Goal: Navigation & Orientation: Find specific page/section

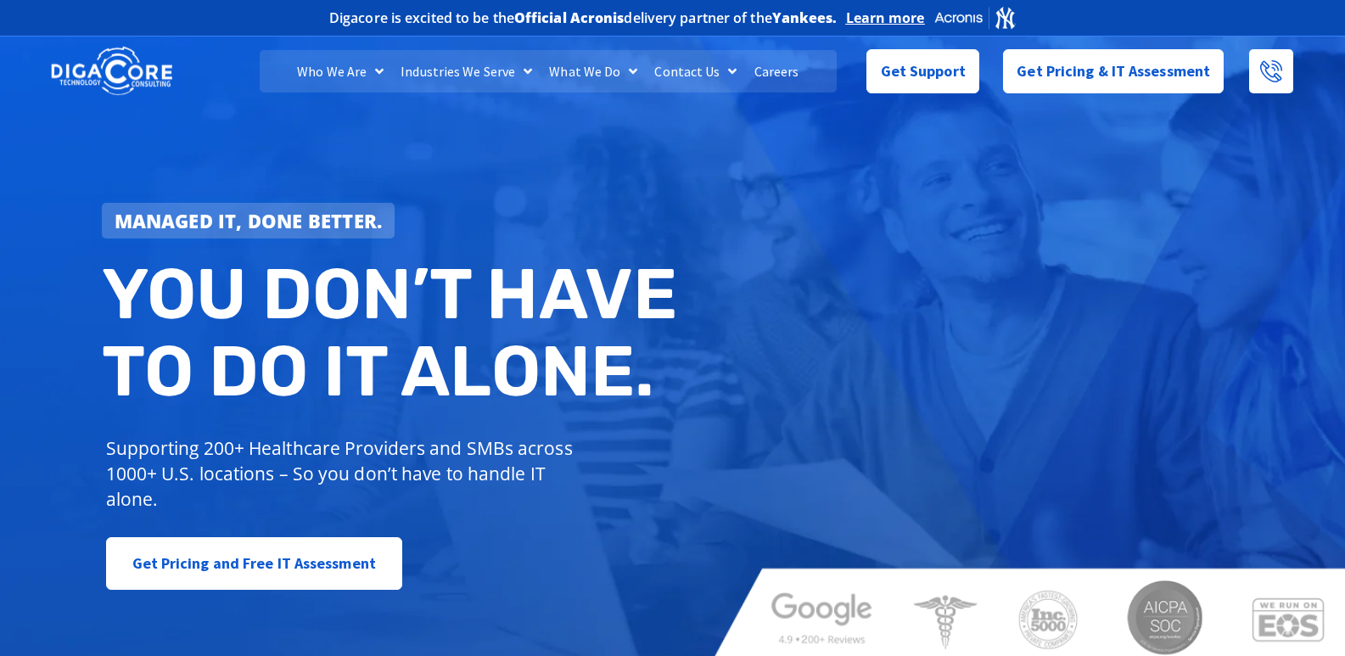
click at [632, 263] on h2 "You don’t have to do IT alone." at bounding box center [394, 332] width 584 height 155
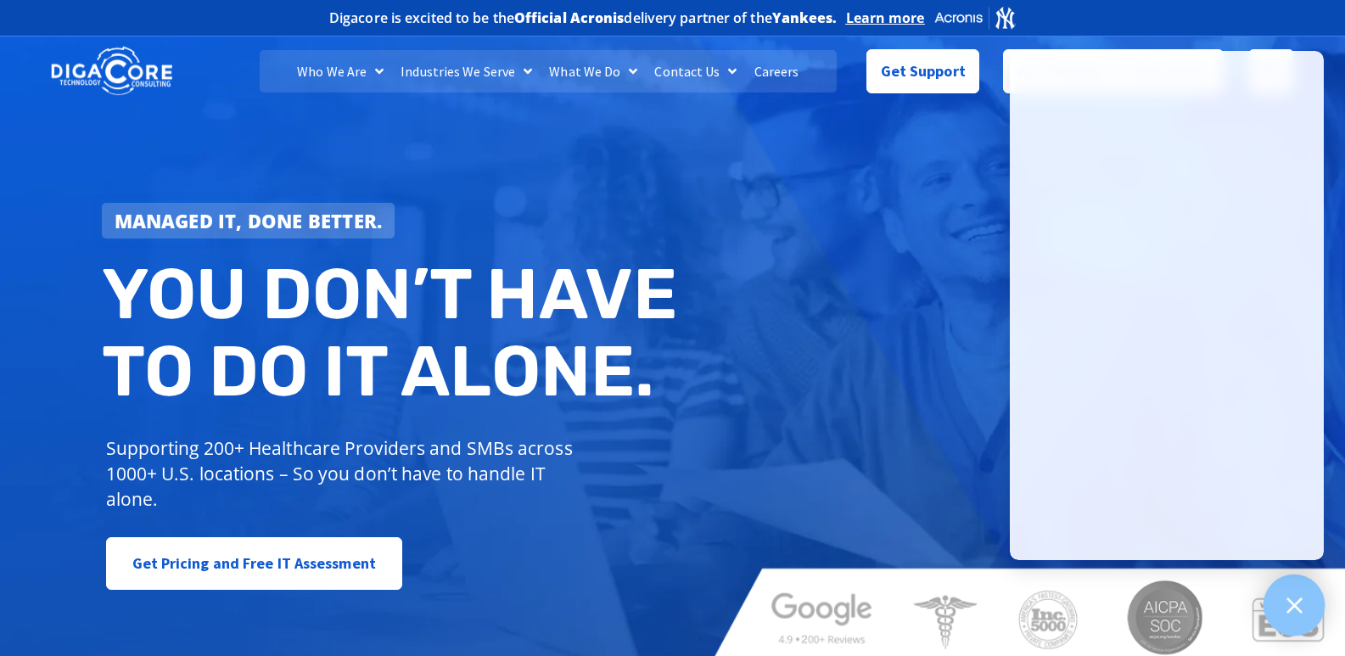
click at [1305, 607] on div at bounding box center [1294, 605] width 62 height 62
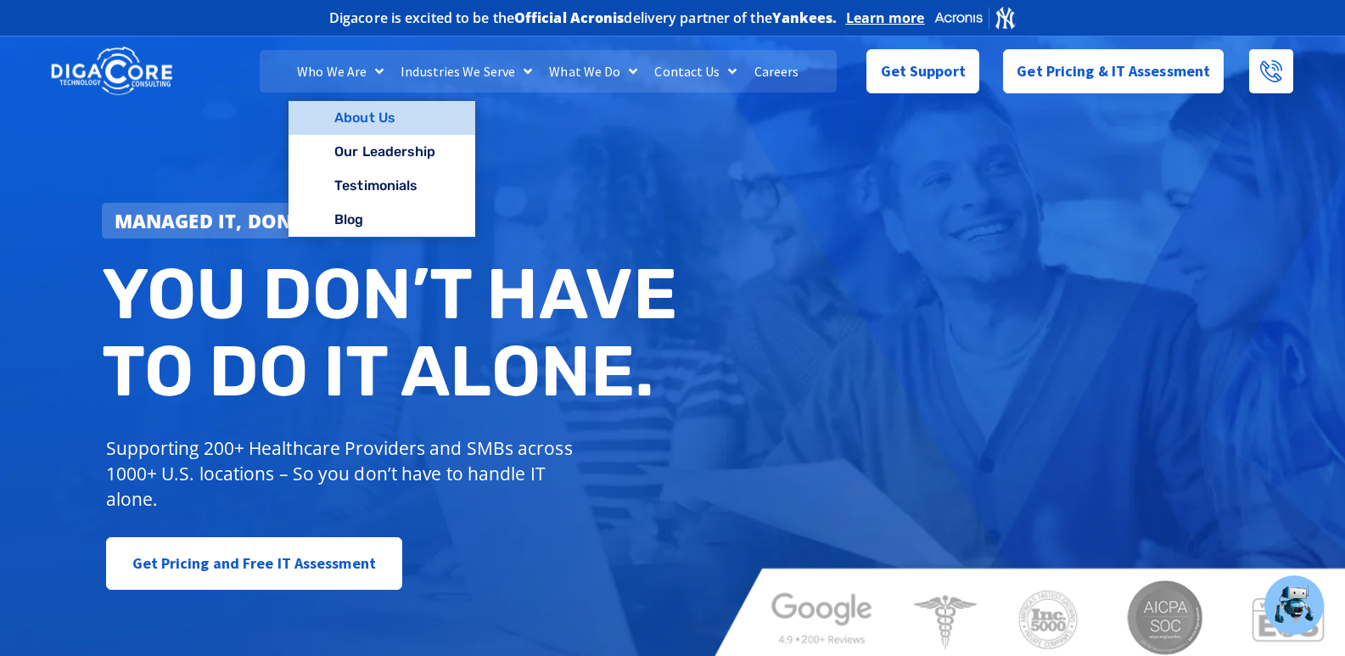
click at [371, 106] on link "About Us" at bounding box center [381, 118] width 186 height 34
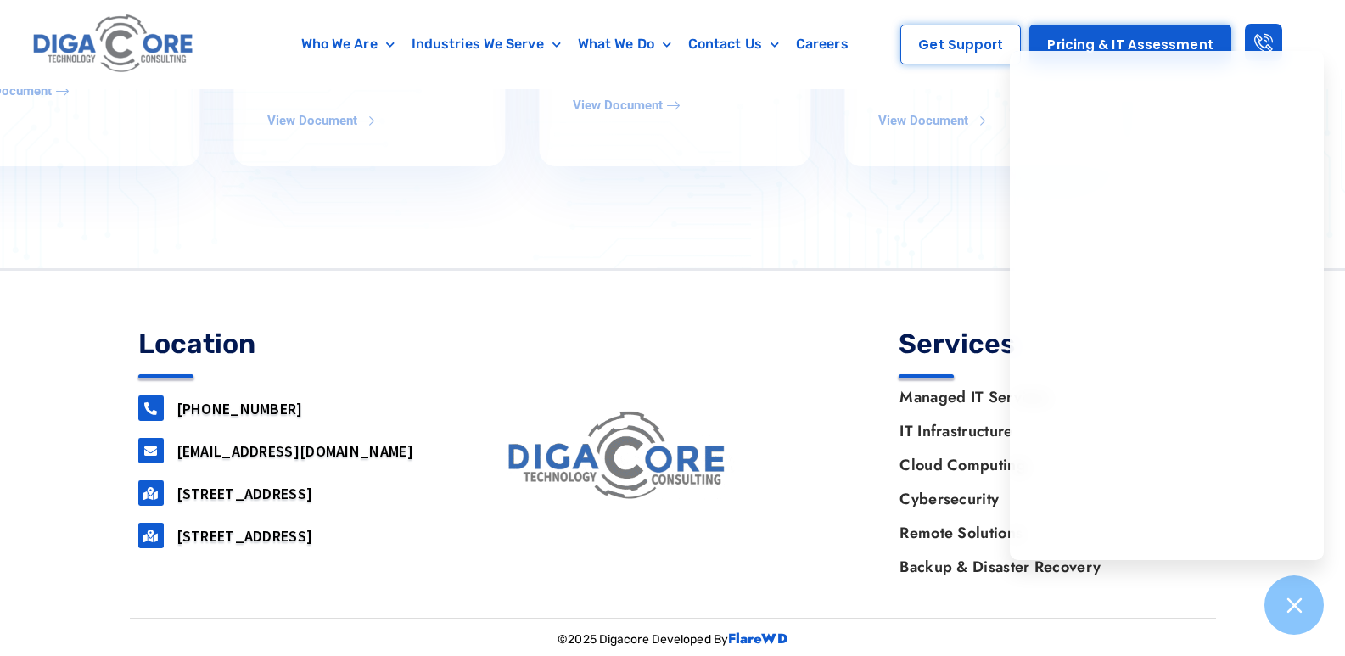
scroll to position [1110, 0]
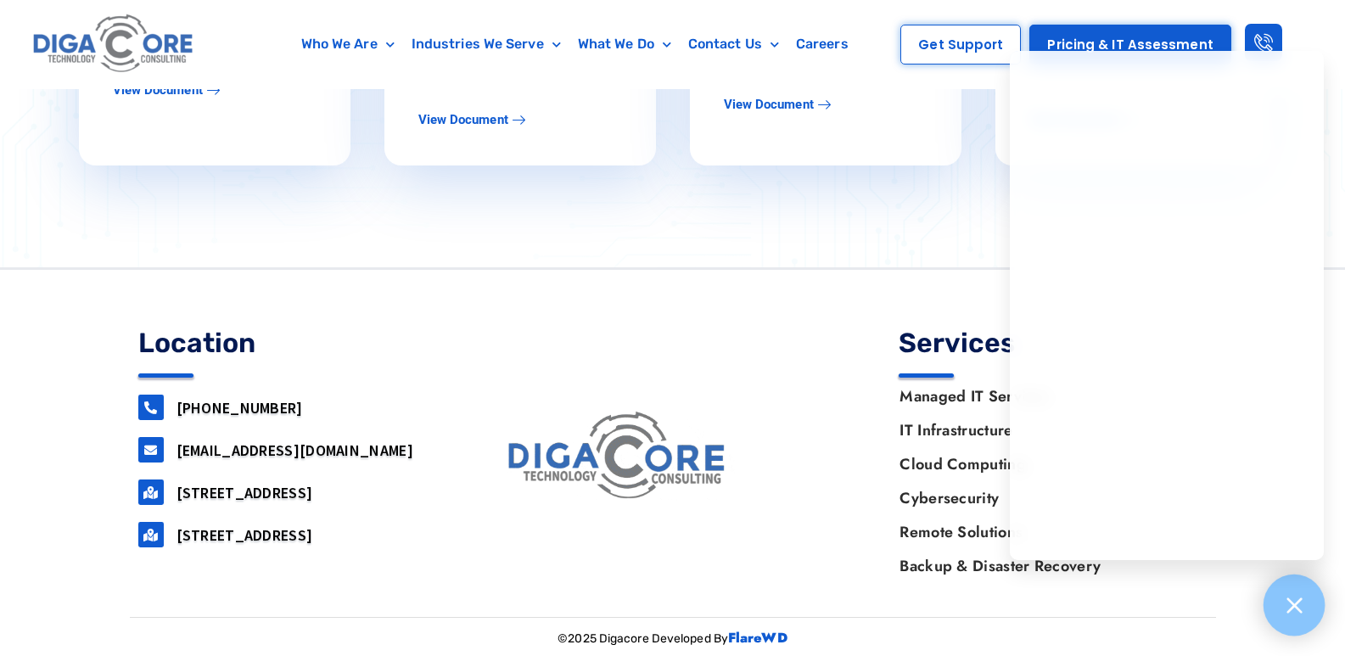
click at [1312, 601] on div at bounding box center [1294, 605] width 62 height 62
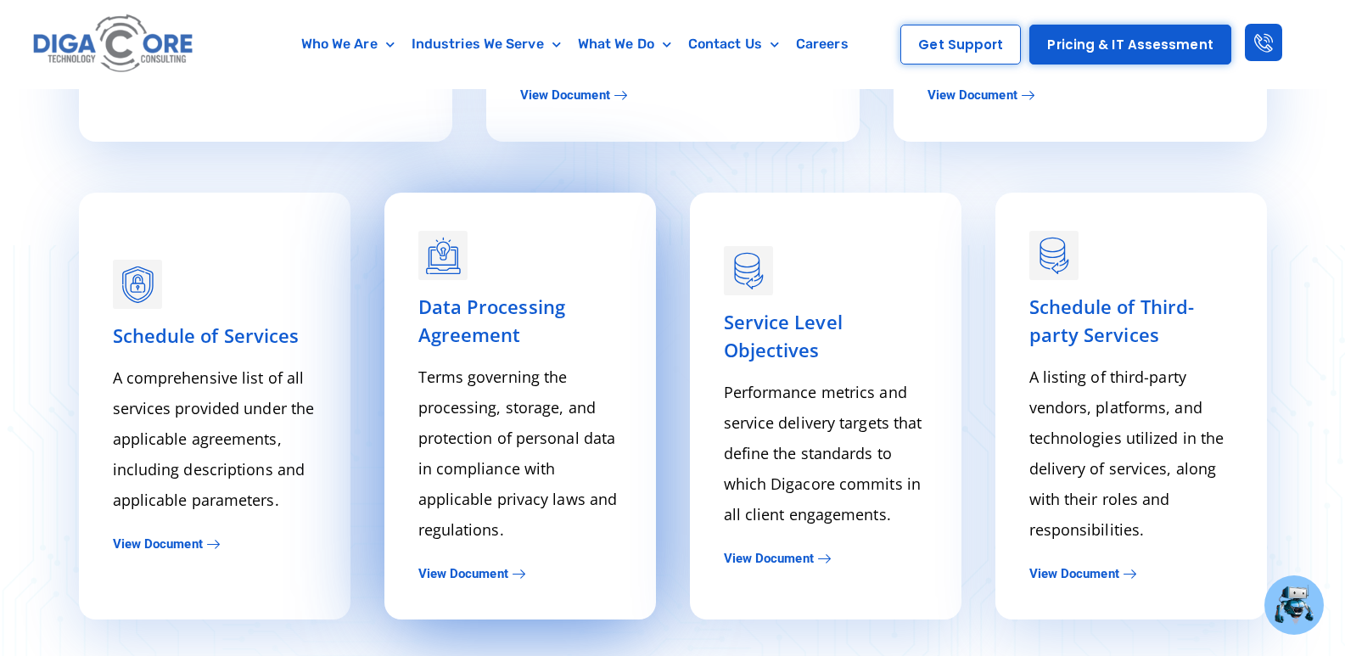
scroll to position [686, 0]
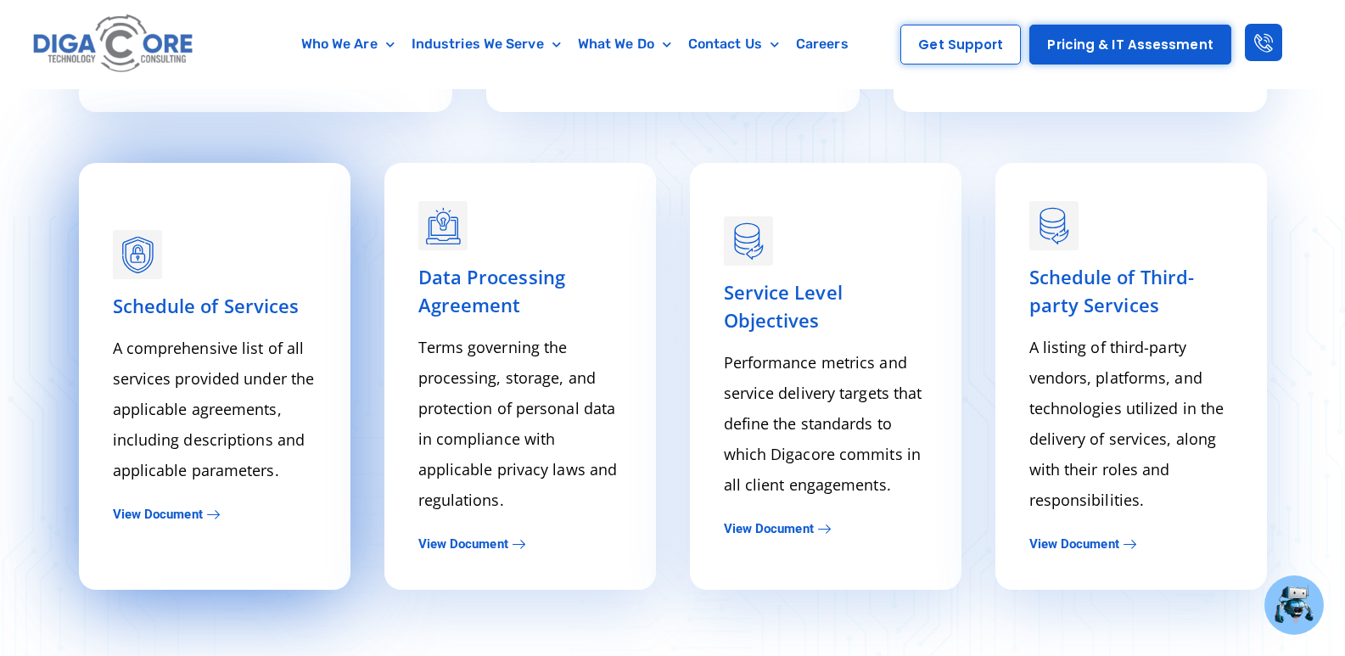
click at [159, 514] on span "View Document" at bounding box center [158, 514] width 90 height 13
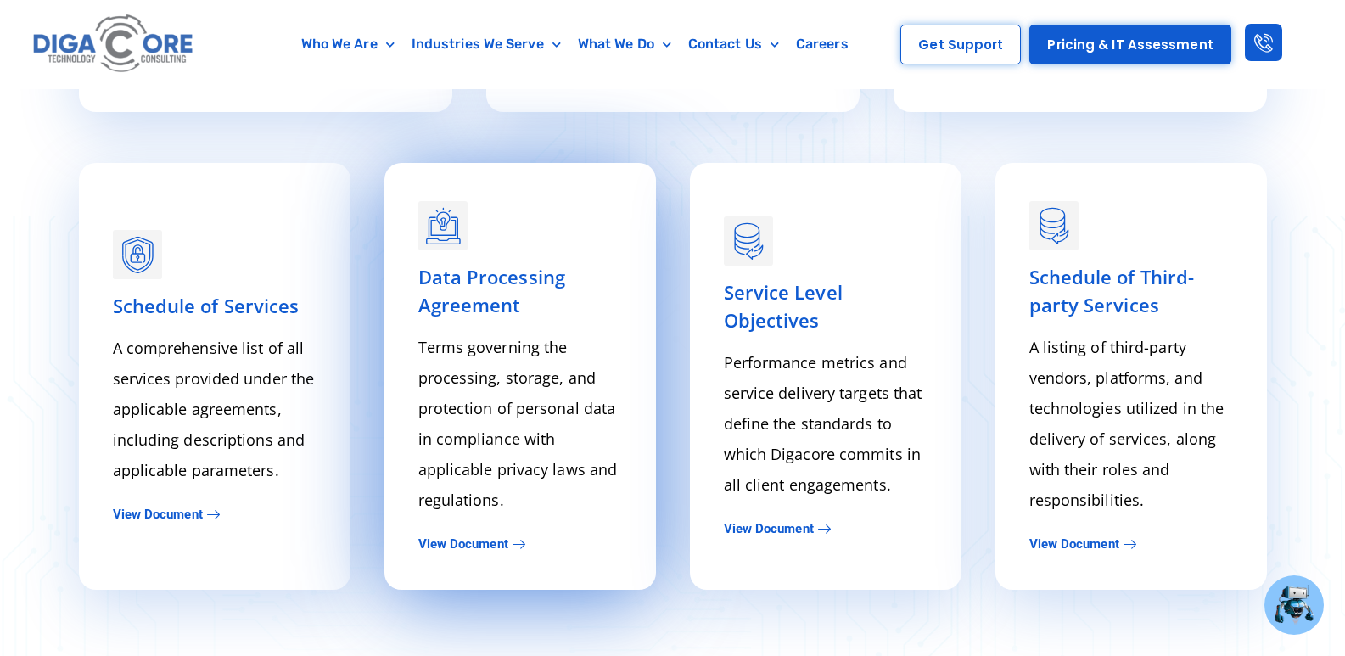
click at [466, 542] on span "View Document" at bounding box center [463, 544] width 90 height 13
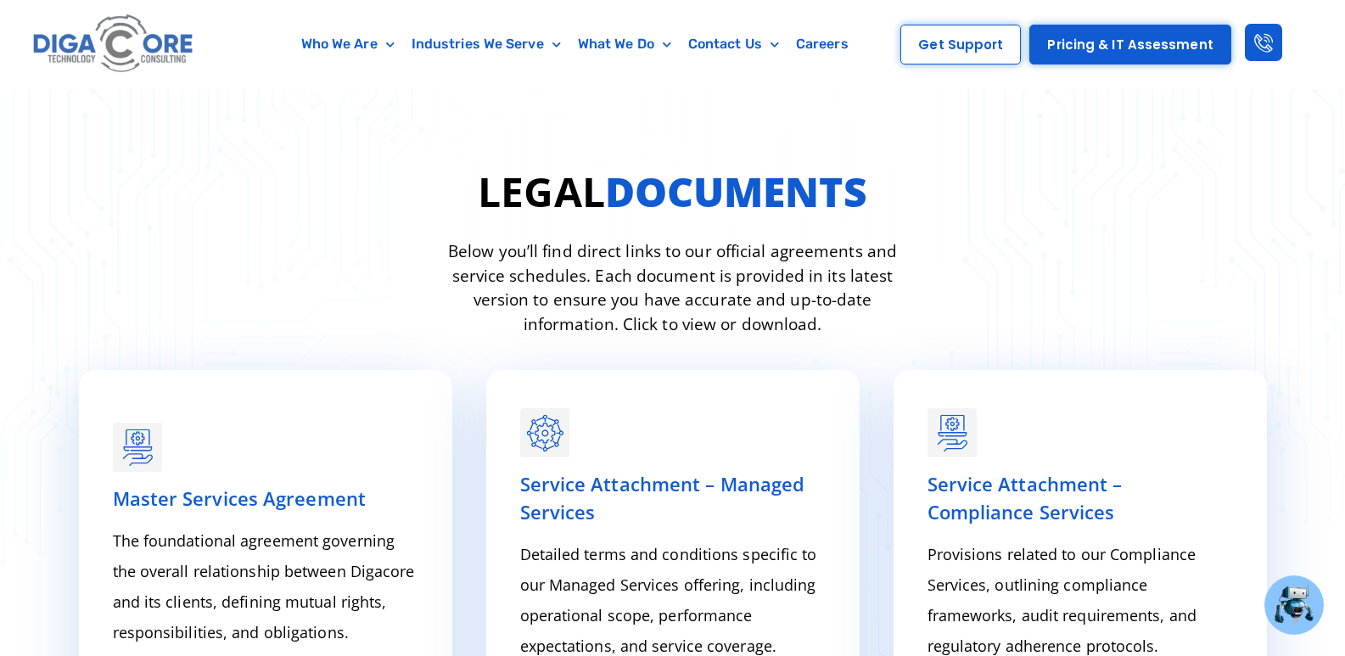
scroll to position [0, 0]
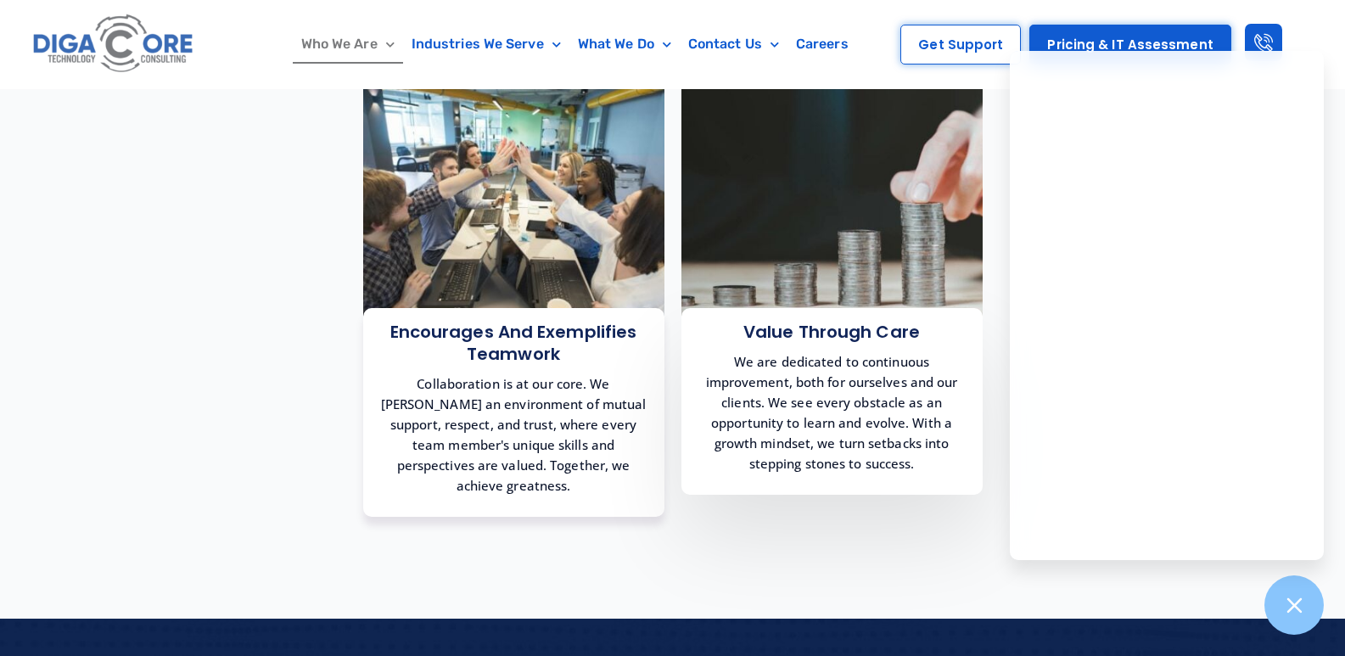
scroll to position [1612, 0]
